Goal: Task Accomplishment & Management: Use online tool/utility

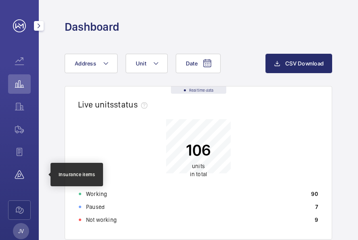
drag, startPoint x: 17, startPoint y: 174, endPoint x: 21, endPoint y: 174, distance: 4.4
click at [17, 174] on wm-front-icon-button at bounding box center [19, 174] width 23 height 19
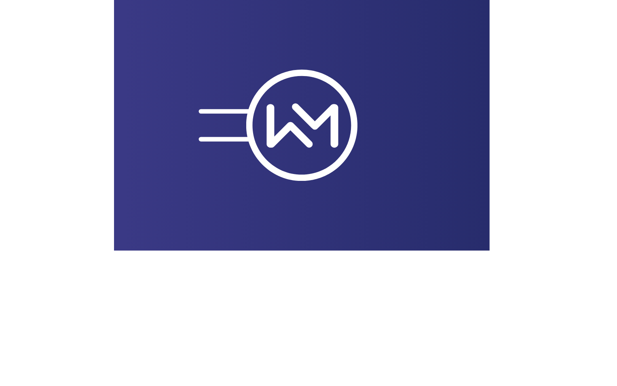
scroll to position [81, 0]
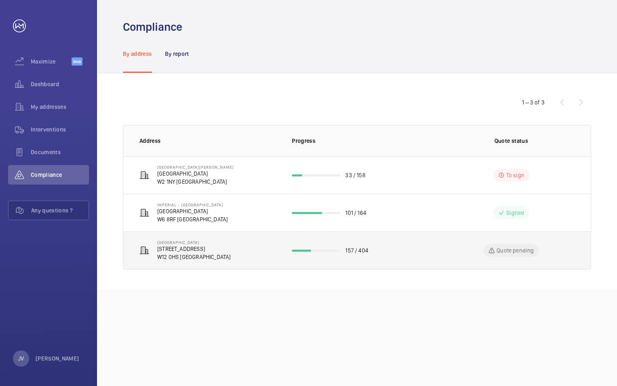
click at [184, 240] on p "W12 0HS [GEOGRAPHIC_DATA]" at bounding box center [194, 257] width 74 height 8
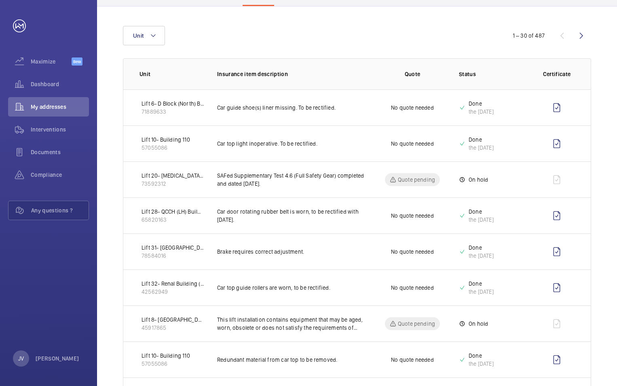
scroll to position [121, 0]
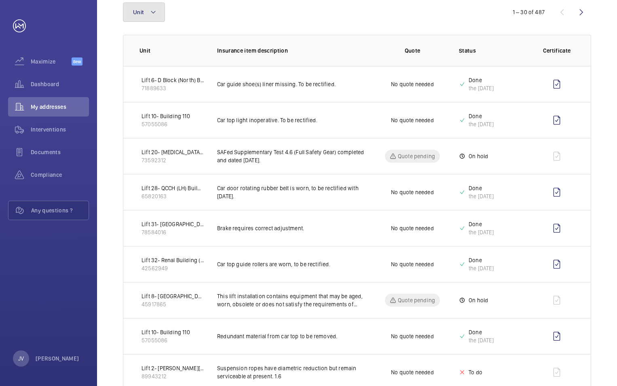
click at [155, 10] on mat-icon at bounding box center [153, 12] width 6 height 10
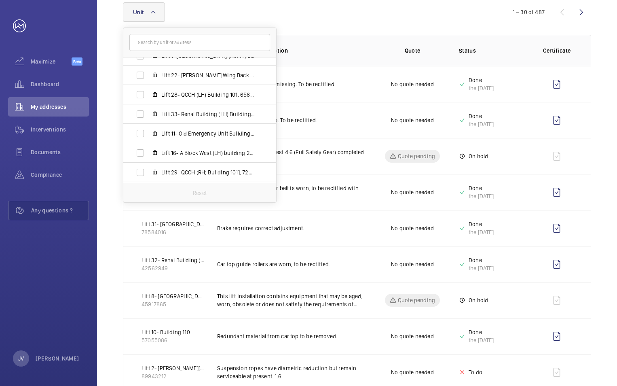
scroll to position [243, 0]
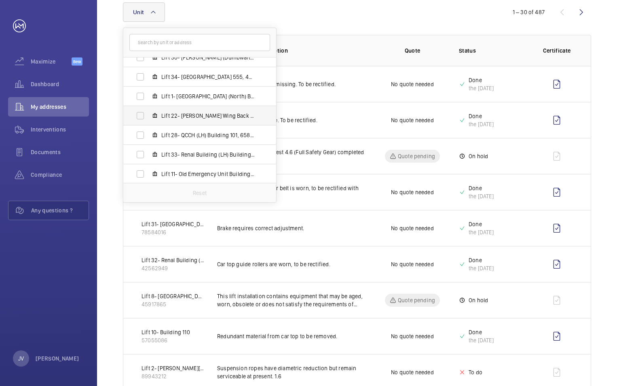
click at [158, 110] on label "Lift 22- [PERSON_NAME] Wing Back Lift Building 201, 78472233" at bounding box center [193, 115] width 140 height 19
click at [148, 110] on input "Lift 22- [PERSON_NAME] Wing Back Lift Building 201, 78472233" at bounding box center [140, 116] width 16 height 16
checkbox input "true"
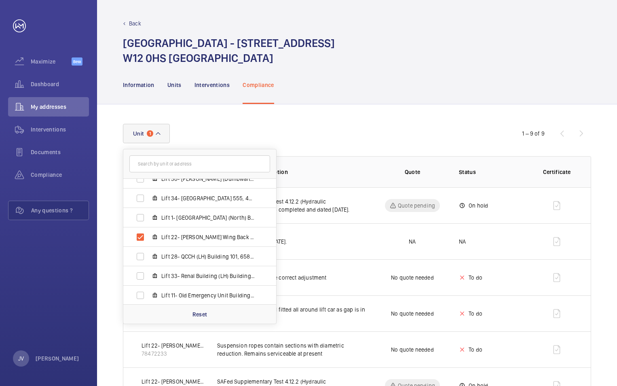
click at [358, 101] on div "Information Units Interventions Compliance" at bounding box center [357, 85] width 468 height 38
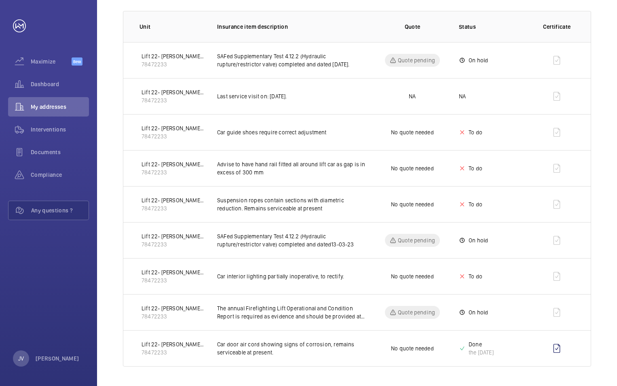
scroll to position [64, 0]
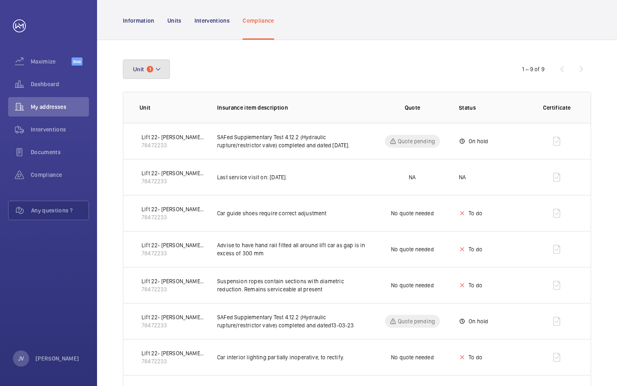
click at [161, 72] on mat-icon at bounding box center [158, 69] width 6 height 10
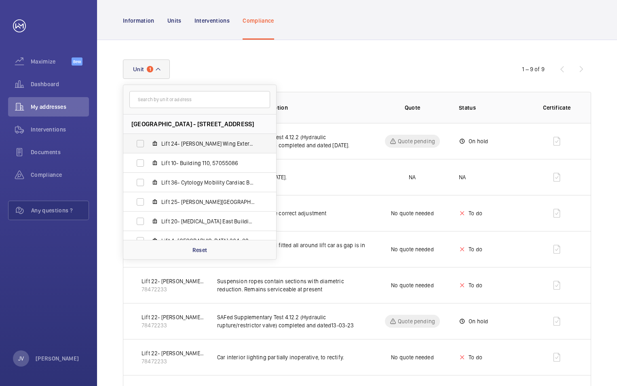
click at [142, 145] on label "Lift 24- [PERSON_NAME] Wing External Glass Building 201, 14564081" at bounding box center [193, 143] width 140 height 19
click at [142, 145] on input "Lift 24- [PERSON_NAME] Wing External Glass Building 201, 14564081" at bounding box center [140, 143] width 16 height 16
checkbox input "true"
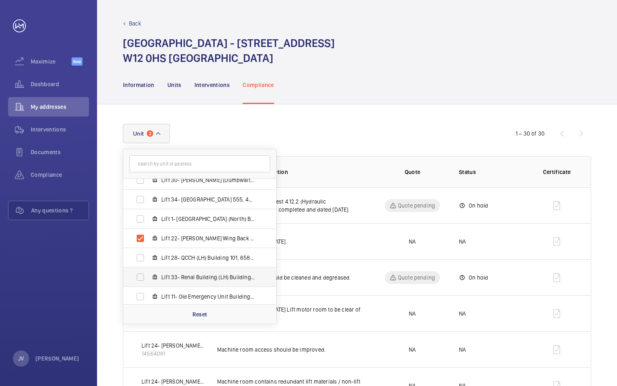
scroll to position [243, 0]
click at [138, 235] on label "Lift 22- [PERSON_NAME] Wing Back Lift Building 201, 78472233" at bounding box center [193, 236] width 140 height 19
click at [138, 235] on input "Lift 22- [PERSON_NAME] Wing Back Lift Building 201, 78472233" at bounding box center [140, 237] width 16 height 16
checkbox input "false"
